Goal: Information Seeking & Learning: Learn about a topic

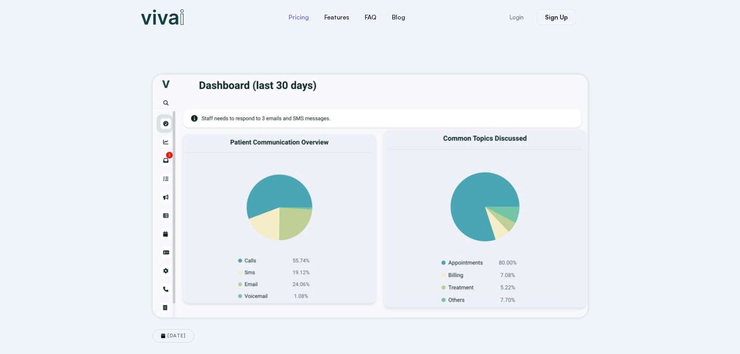
click at [304, 20] on link "Pricing" at bounding box center [299, 17] width 36 height 19
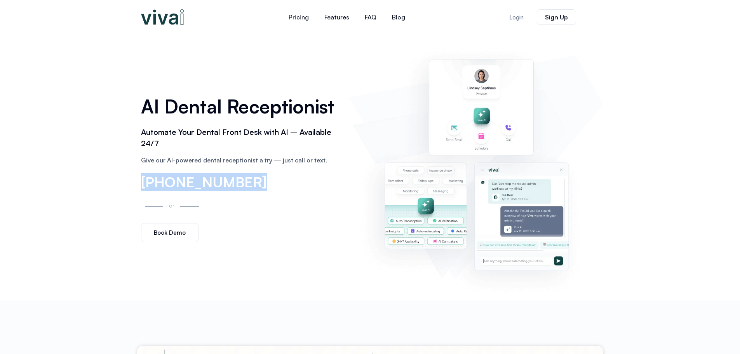
drag, startPoint x: 248, startPoint y: 185, endPoint x: 78, endPoint y: 177, distance: 170.0
click at [78, 177] on div "AI Dental Receptionist Automate Your Dental Front Desk with AI – Available 24/7…" at bounding box center [370, 167] width 740 height 267
click at [241, 76] on div "AI Dental Receptionist Automate Your Dental Front Desk with AI – Available 24/7…" at bounding box center [370, 167] width 466 height 267
click at [363, 89] on img at bounding box center [476, 167] width 246 height 251
